Goal: Task Accomplishment & Management: Complete application form

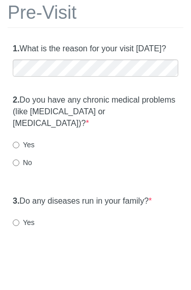
scroll to position [61, 0]
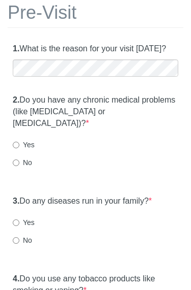
click at [13, 166] on div "2. Do you have any chronic medical problems (like [MEDICAL_DATA] or [MEDICAL_DA…" at bounding box center [96, 137] width 176 height 94
click at [14, 160] on input "No" at bounding box center [16, 163] width 7 height 7
radio input "true"
click at [13, 241] on input "No" at bounding box center [16, 241] width 7 height 7
radio input "true"
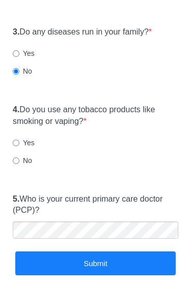
scroll to position [231, 0]
click at [23, 49] on label "Yes" at bounding box center [24, 53] width 22 height 10
click at [19, 50] on input "Yes" at bounding box center [16, 53] width 7 height 7
radio input "true"
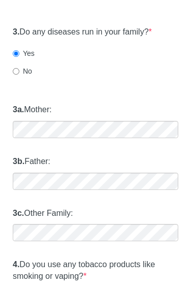
click at [24, 69] on label "No" at bounding box center [22, 71] width 19 height 10
click at [19, 69] on input "No" at bounding box center [16, 71] width 7 height 7
radio input "true"
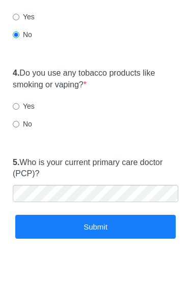
scroll to position [268, 0]
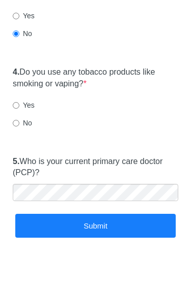
click at [19, 121] on input "No" at bounding box center [16, 124] width 7 height 7
radio input "true"
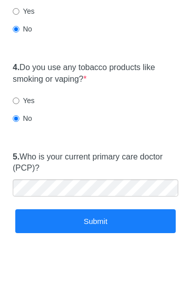
click at [114, 223] on button "Submit" at bounding box center [95, 222] width 160 height 24
